Goal: Information Seeking & Learning: Learn about a topic

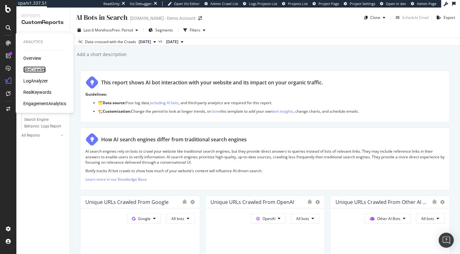
click at [32, 70] on div "SiteCrawler" at bounding box center [34, 70] width 22 height 6
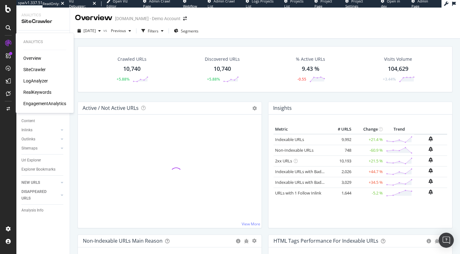
click at [41, 81] on div "LogAnalyzer" at bounding box center [35, 81] width 25 height 6
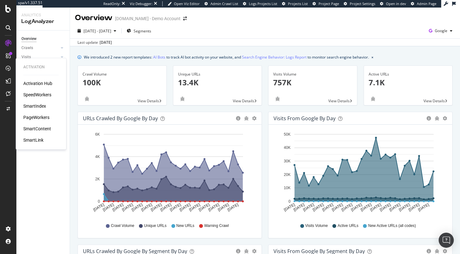
click at [39, 116] on div "PageWorkers" at bounding box center [36, 117] width 26 height 6
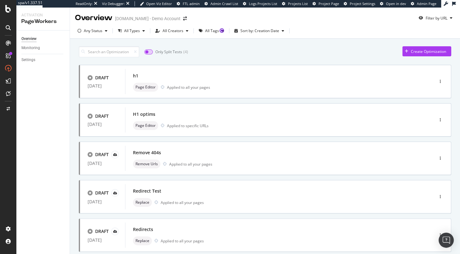
click at [153, 52] on input "checkbox" at bounding box center [148, 52] width 9 height 5
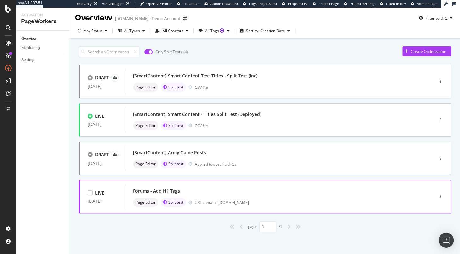
click at [161, 186] on div "Forums - Add H1 Tags Page Editor Split test URL contains [DOMAIN_NAME]" at bounding box center [270, 196] width 290 height 25
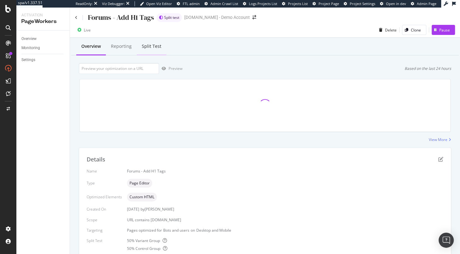
click at [146, 52] on div "Split Test" at bounding box center [152, 46] width 30 height 17
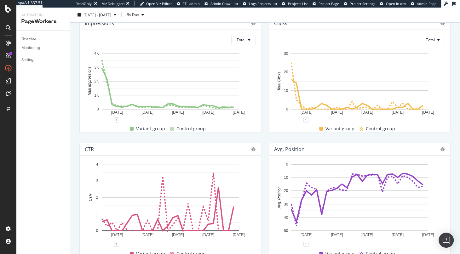
scroll to position [168, 0]
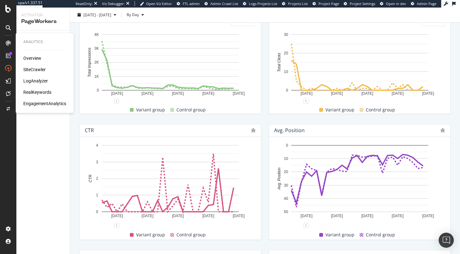
click at [34, 93] on div "RealKeywords" at bounding box center [37, 92] width 28 height 6
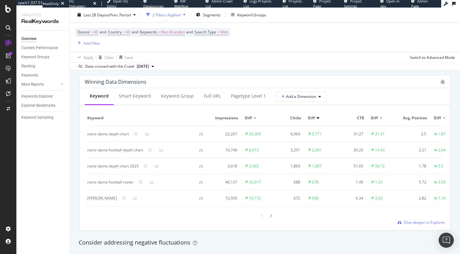
scroll to position [576, 0]
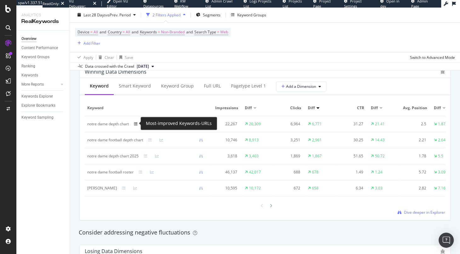
click at [136, 124] on icon at bounding box center [136, 124] width 4 height 4
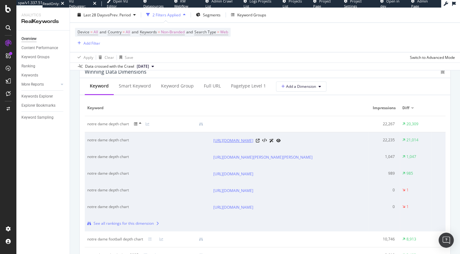
click at [223, 144] on link "[URL][DOMAIN_NAME]" at bounding box center [233, 141] width 40 height 6
